Goal: Information Seeking & Learning: Learn about a topic

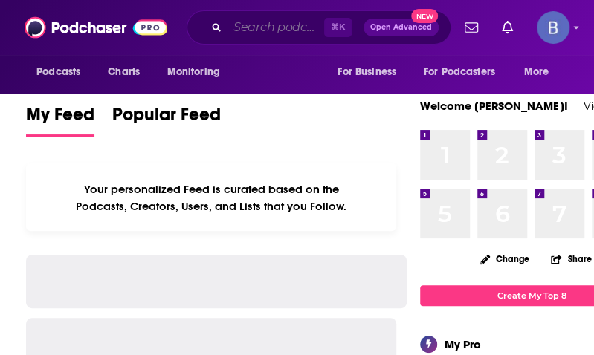
click at [236, 32] on input "Search podcasts, credits, & more..." at bounding box center [275, 28] width 97 height 24
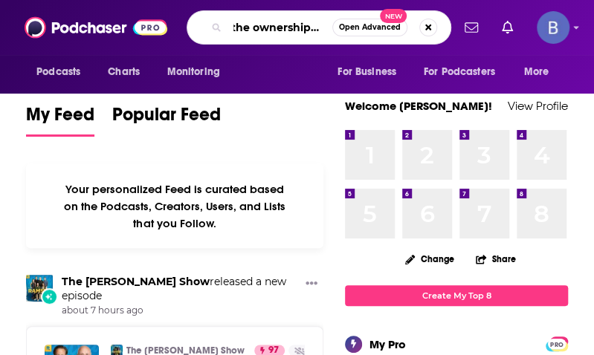
scroll to position [0, 19]
type input "the ownership game"
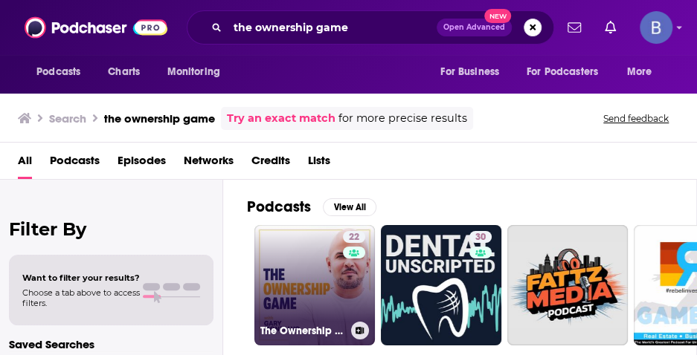
click at [326, 271] on link "22 The Ownership Game" at bounding box center [314, 285] width 120 height 120
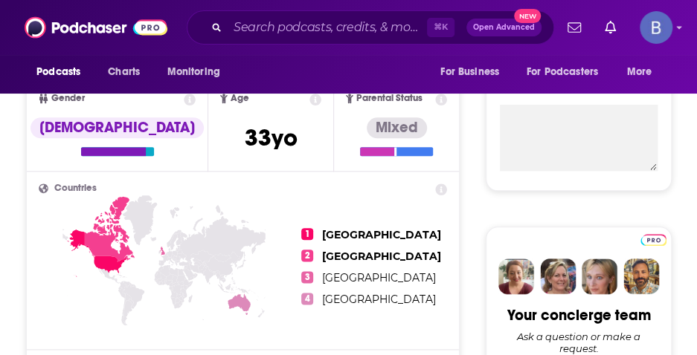
scroll to position [529, 0]
